Goal: Learn about a topic

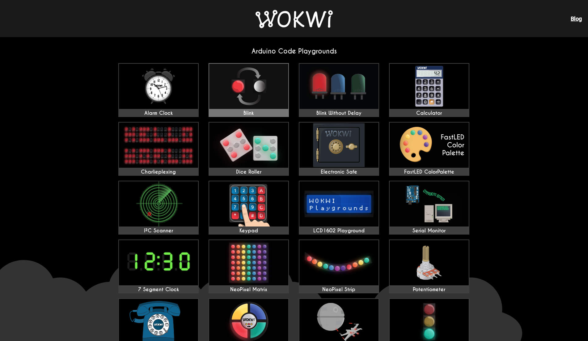
click at [231, 108] on img at bounding box center [248, 86] width 79 height 45
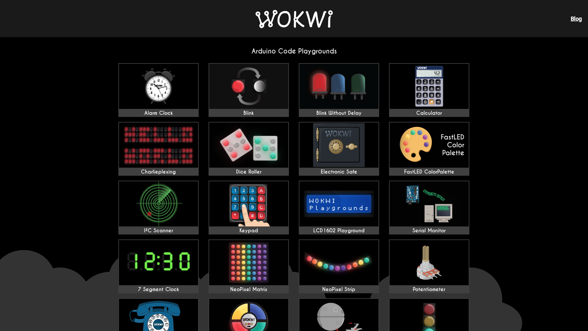
click at [295, 15] on img at bounding box center [294, 19] width 77 height 18
click at [286, 21] on img at bounding box center [294, 19] width 77 height 18
click at [331, 20] on img at bounding box center [294, 19] width 77 height 18
click at [329, 21] on img at bounding box center [294, 19] width 77 height 18
